Goal: Information Seeking & Learning: Learn about a topic

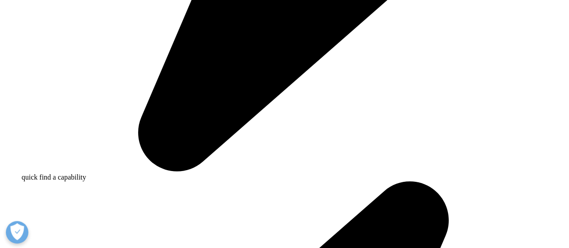
scroll to position [366, 0]
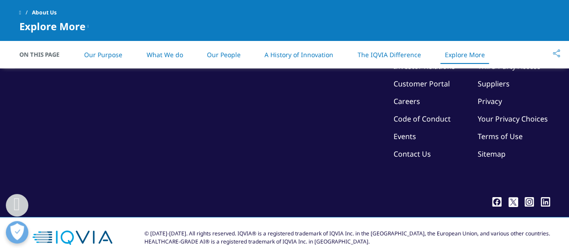
scroll to position [2415, 0]
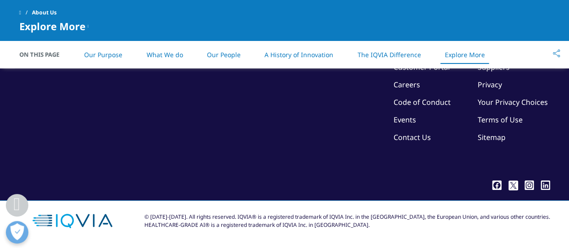
click at [112, 53] on link "Our Purpose" at bounding box center [103, 54] width 38 height 9
